Goal: Transaction & Acquisition: Purchase product/service

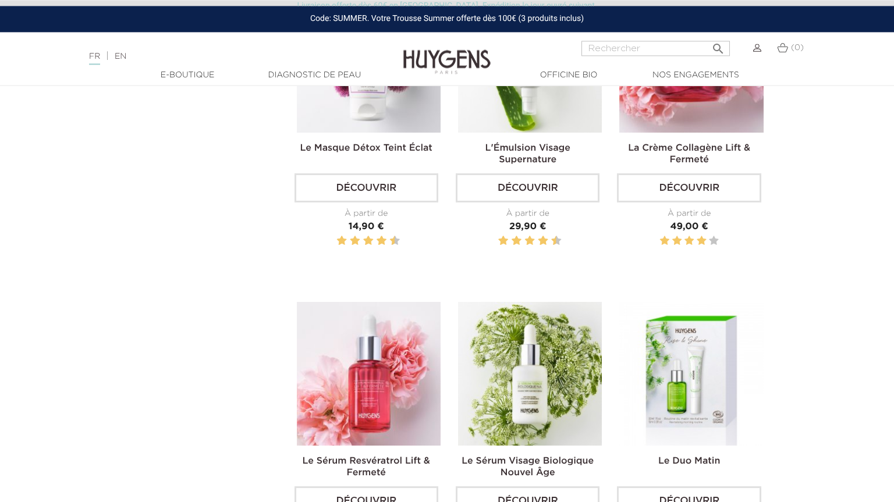
scroll to position [1737, 0]
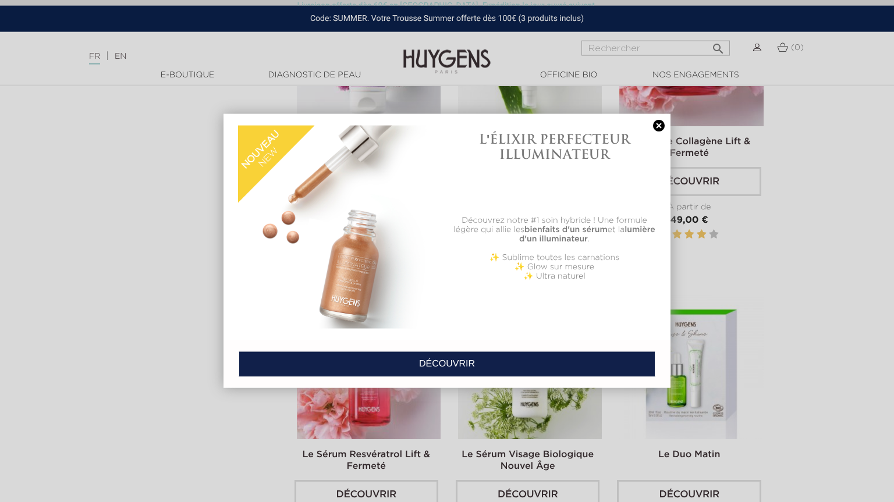
click at [660, 128] on link at bounding box center [659, 126] width 16 height 12
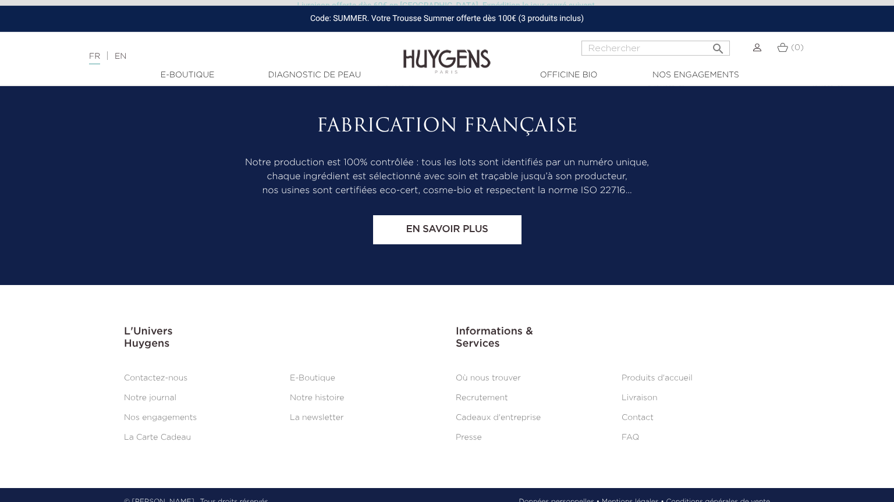
scroll to position [3796, 0]
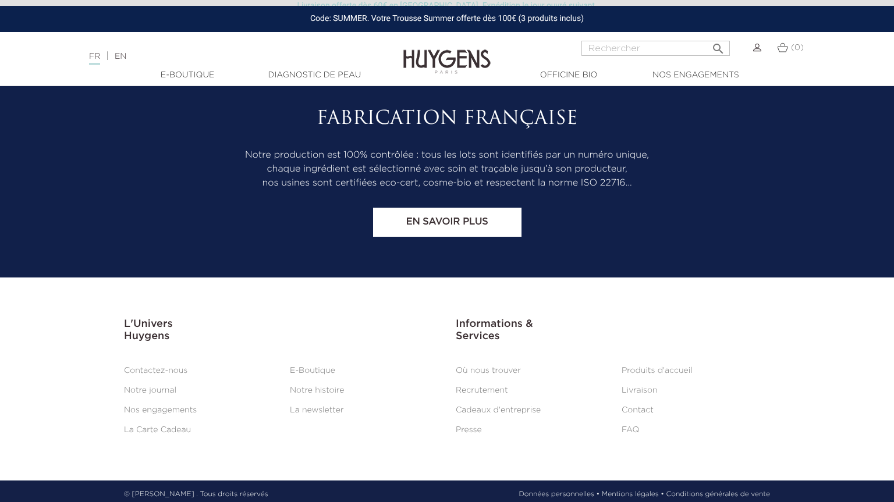
click at [496, 368] on link "Où nous trouver" at bounding box center [488, 371] width 65 height 8
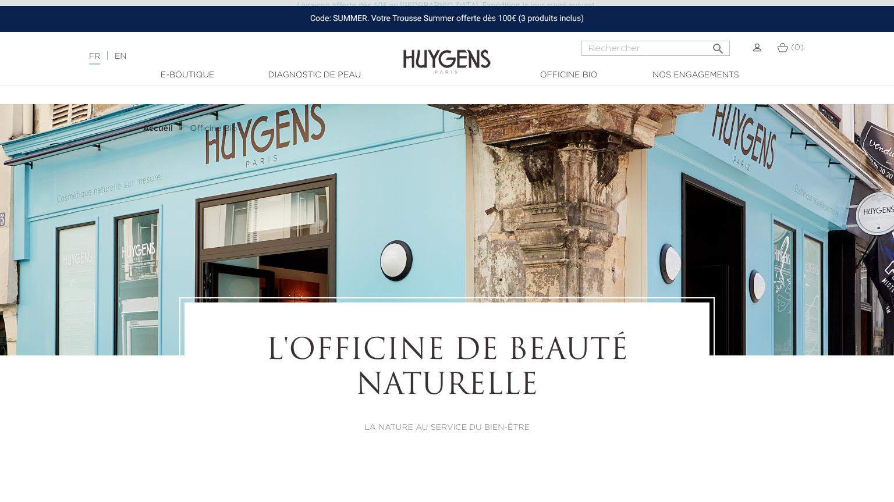
select select "FR"
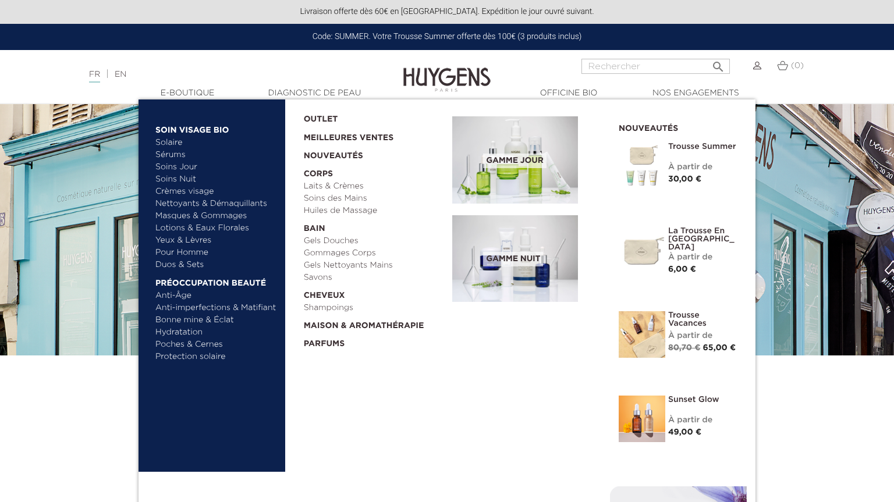
click at [178, 206] on link "Nettoyants & Démaquillants" at bounding box center [216, 204] width 122 height 12
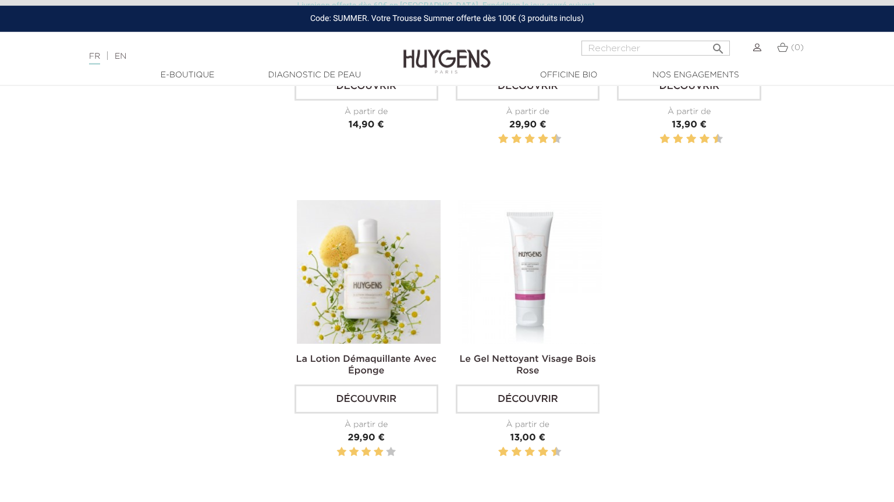
scroll to position [636, 0]
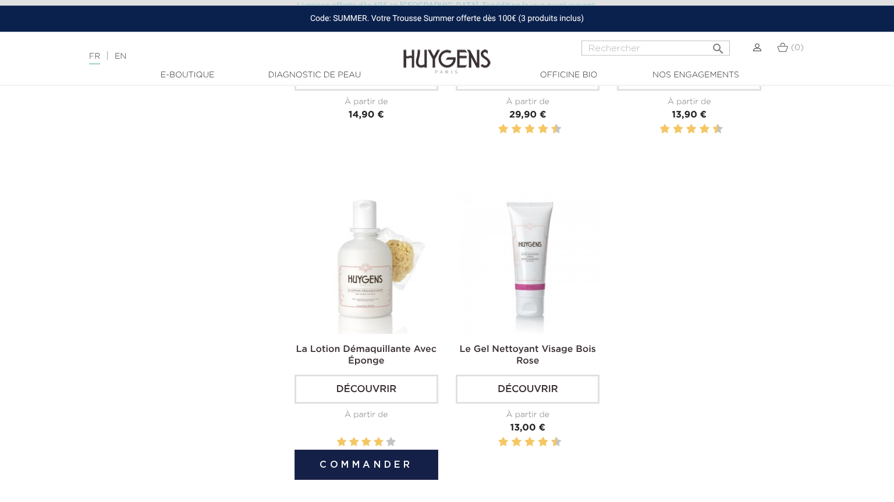
click at [385, 303] on img at bounding box center [369, 262] width 144 height 144
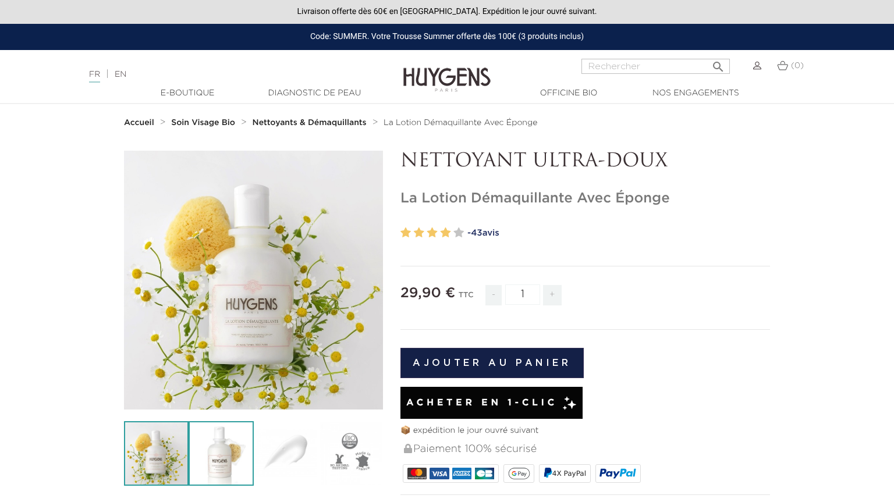
click at [232, 448] on img at bounding box center [221, 454] width 65 height 65
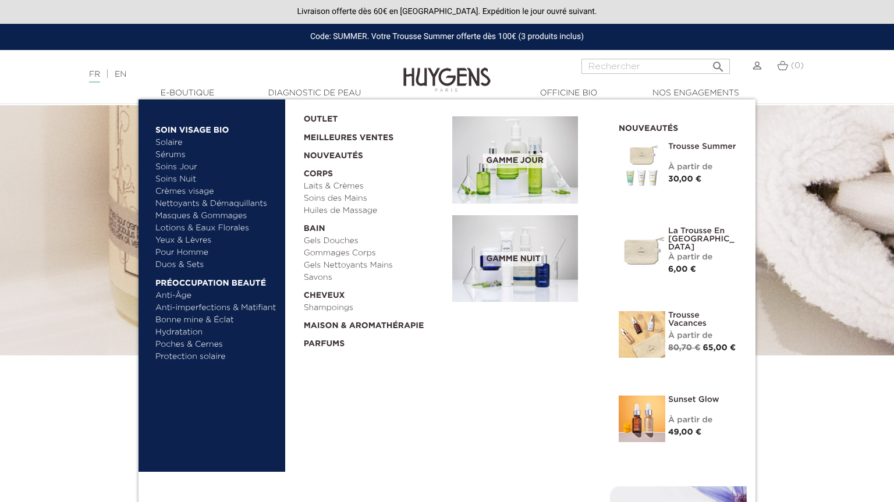
click at [192, 167] on link "Soins Jour" at bounding box center [216, 167] width 122 height 12
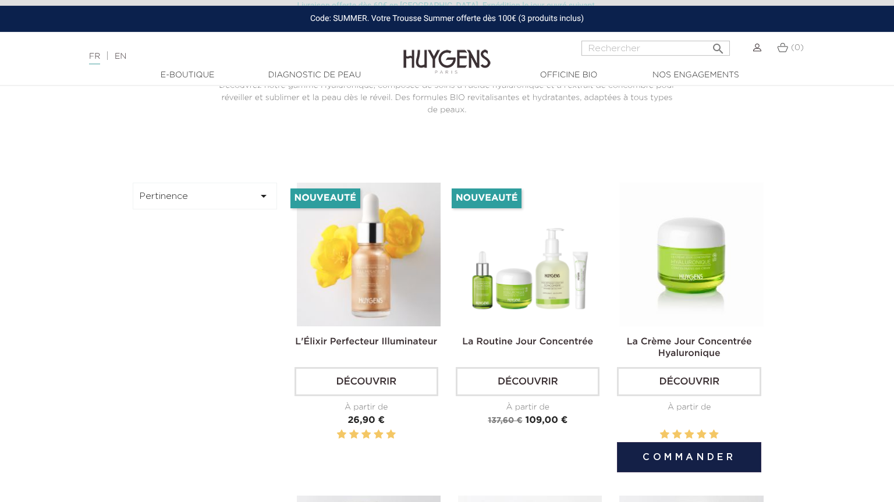
scroll to position [309, 0]
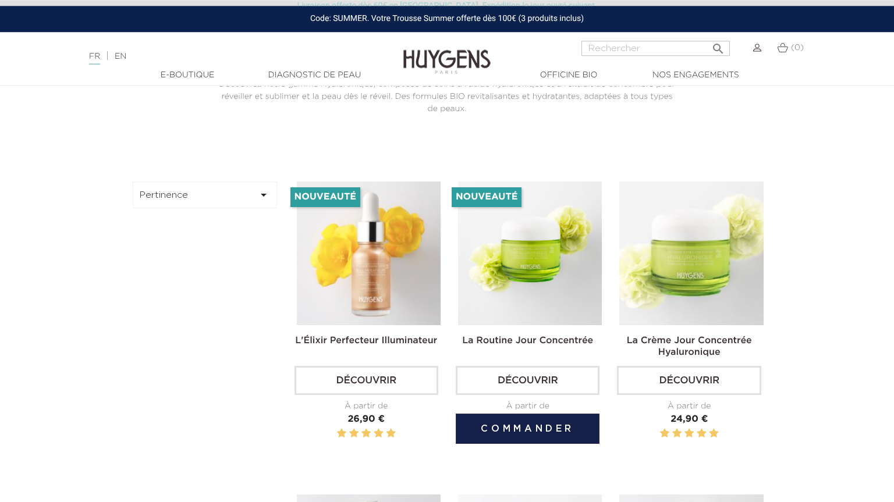
click at [587, 252] on img at bounding box center [530, 254] width 144 height 144
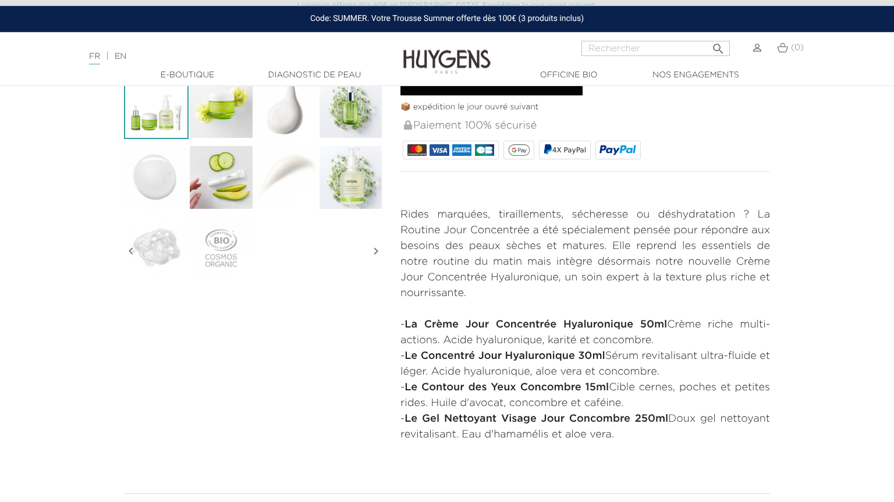
scroll to position [369, 0]
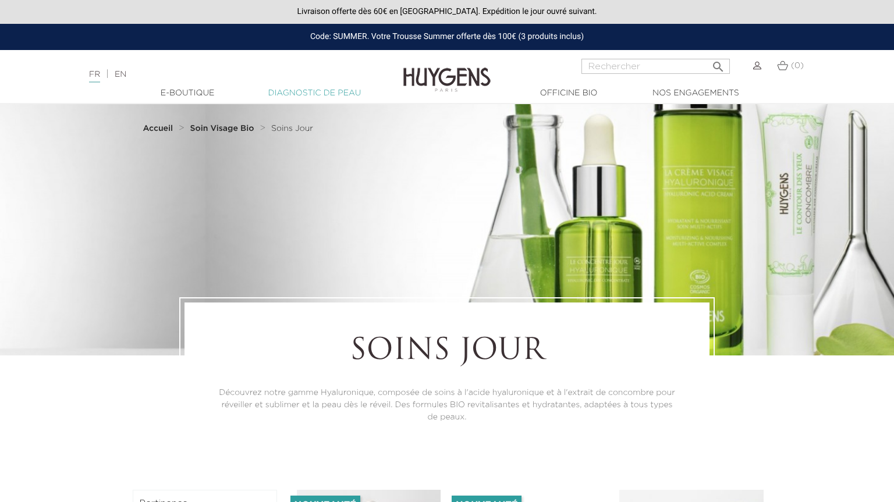
click at [313, 90] on link "Diagnostic de peau" at bounding box center [314, 93] width 116 height 12
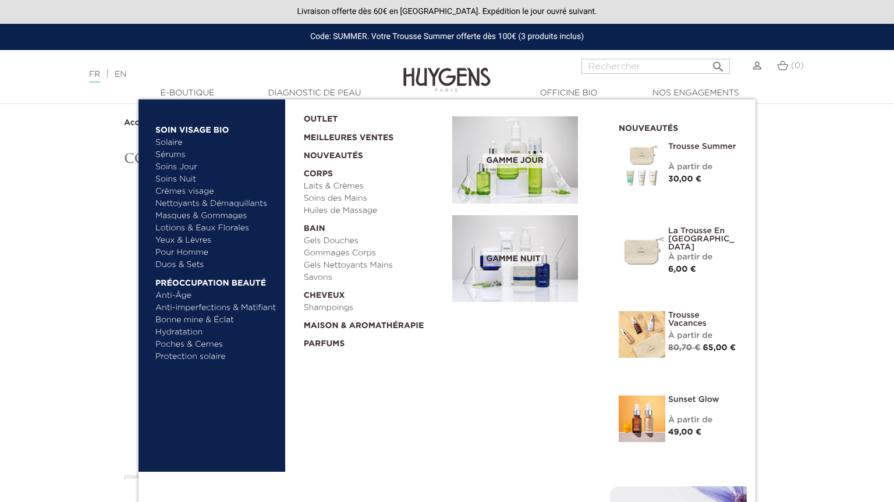
click at [187, 329] on link "Hydratation" at bounding box center [216, 333] width 122 height 12
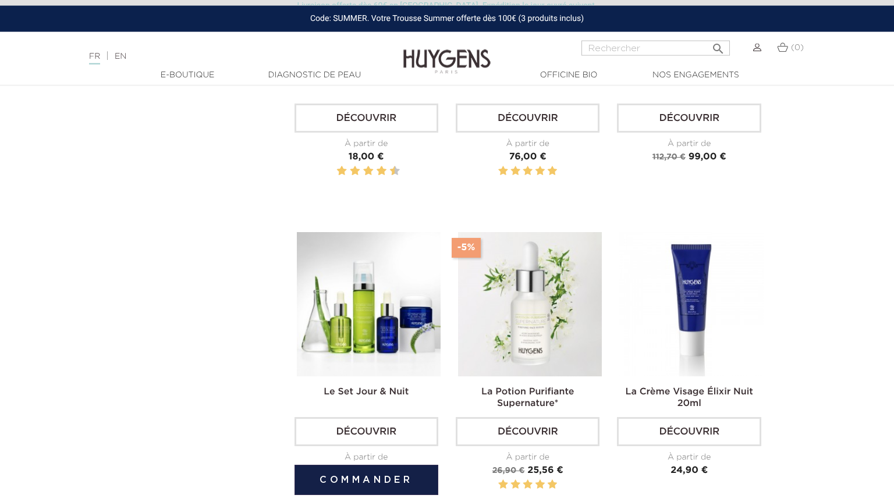
scroll to position [1512, 0]
